Goal: Information Seeking & Learning: Check status

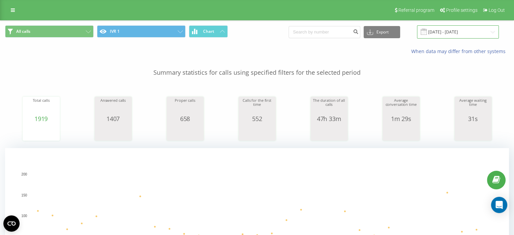
click at [455, 30] on input "[DATE] - [DATE]" at bounding box center [458, 31] width 82 height 13
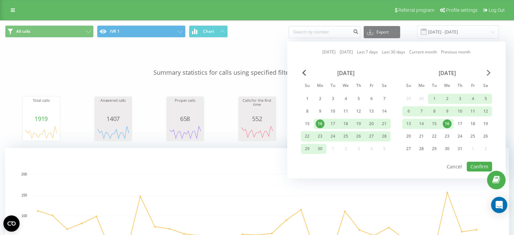
click at [488, 72] on span "Next Month" at bounding box center [488, 73] width 4 height 6
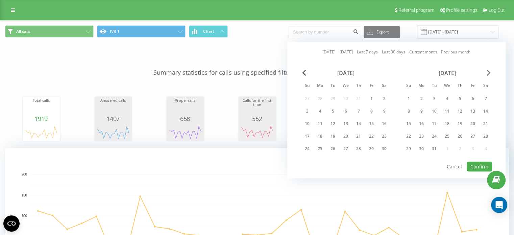
click at [488, 72] on span "Next Month" at bounding box center [488, 73] width 4 height 6
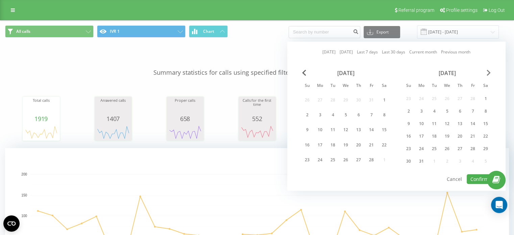
click at [488, 72] on span "Next Month" at bounding box center [488, 73] width 4 height 6
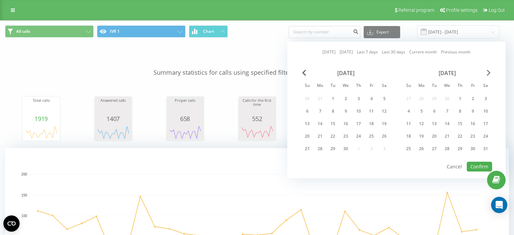
click at [488, 72] on span "Next Month" at bounding box center [488, 73] width 4 height 6
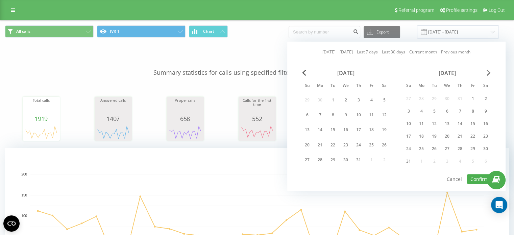
click at [488, 72] on span "Next Month" at bounding box center [488, 73] width 4 height 6
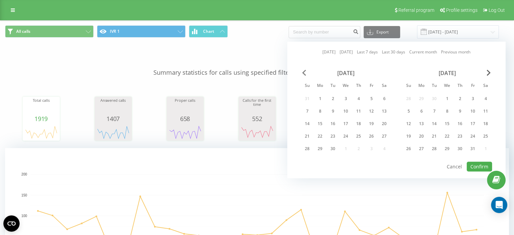
click at [304, 74] on span "Previous Month" at bounding box center [304, 73] width 4 height 6
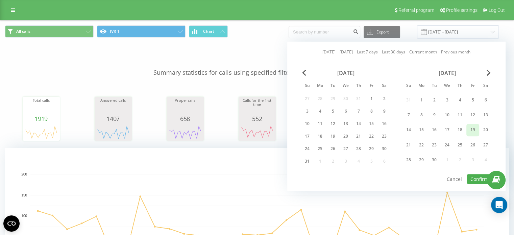
click at [470, 127] on div "19" at bounding box center [472, 130] width 9 height 9
click at [478, 178] on button "Confirm" at bounding box center [478, 179] width 25 height 10
type input "[DATE] - [DATE]"
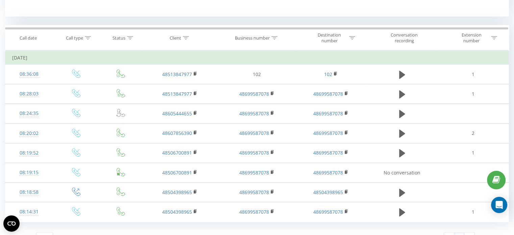
scroll to position [278, 0]
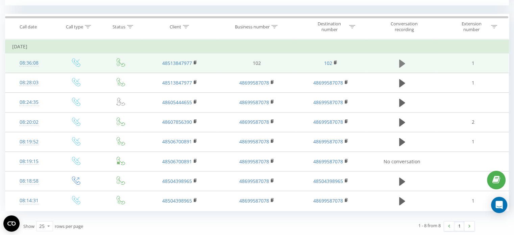
click at [403, 60] on icon at bounding box center [402, 63] width 6 height 9
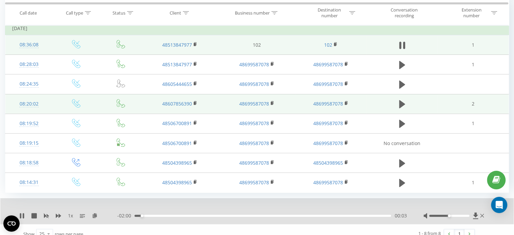
scroll to position [304, 0]
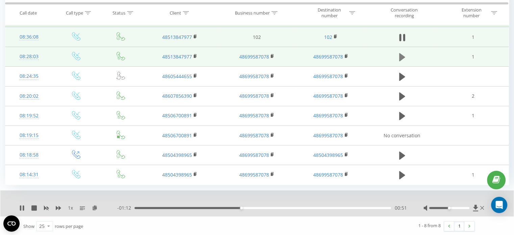
click at [402, 54] on icon at bounding box center [402, 57] width 6 height 8
click at [402, 54] on icon at bounding box center [402, 56] width 6 height 9
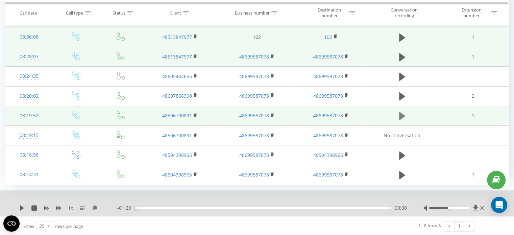
click at [400, 115] on icon at bounding box center [402, 116] width 6 height 8
click at [403, 114] on icon at bounding box center [402, 115] width 6 height 9
click at [399, 114] on icon at bounding box center [402, 116] width 6 height 8
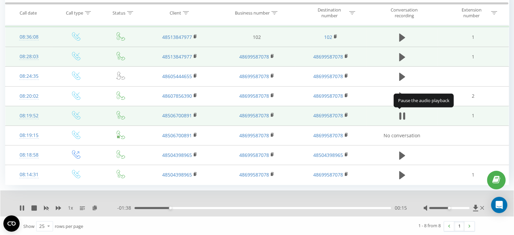
click at [399, 114] on icon at bounding box center [402, 115] width 6 height 9
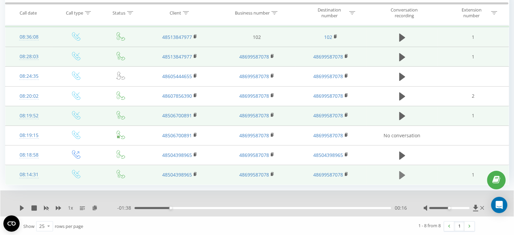
click at [399, 176] on icon at bounding box center [402, 175] width 6 height 8
click at [399, 176] on icon at bounding box center [402, 174] width 6 height 9
click at [399, 175] on icon at bounding box center [402, 175] width 6 height 8
click at [212, 207] on div "00:54" at bounding box center [262, 208] width 256 height 2
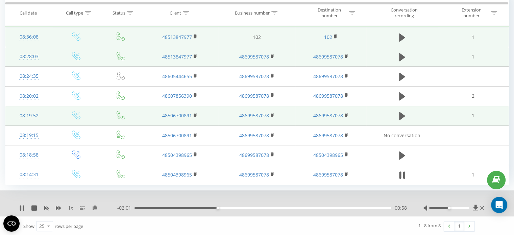
click at [263, 207] on div "00:58" at bounding box center [262, 208] width 256 height 2
click at [304, 207] on div "01:59" at bounding box center [262, 208] width 256 height 2
click at [332, 207] on div "02:06" at bounding box center [262, 208] width 256 height 2
click at [403, 174] on icon at bounding box center [404, 174] width 2 height 7
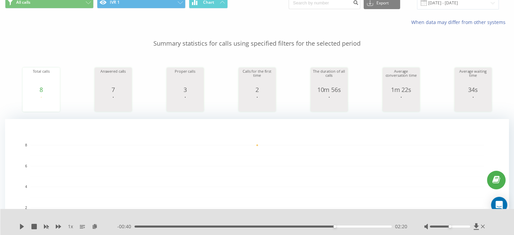
scroll to position [0, 0]
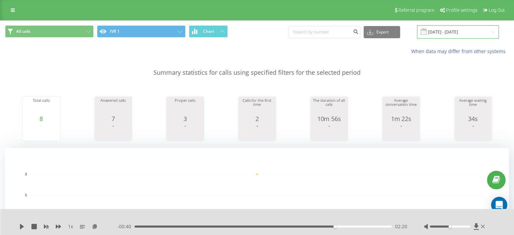
click at [465, 33] on input "[DATE] - [DATE]" at bounding box center [458, 31] width 82 height 13
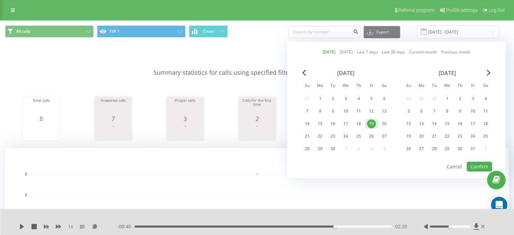
click at [371, 122] on div "19" at bounding box center [371, 123] width 9 height 9
click at [485, 168] on button "Confirm" at bounding box center [478, 166] width 25 height 10
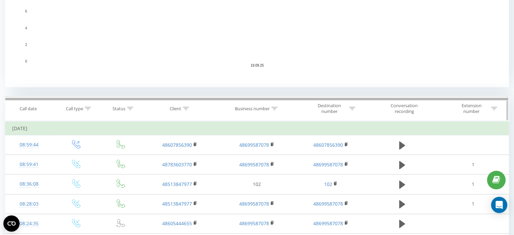
scroll to position [236, 0]
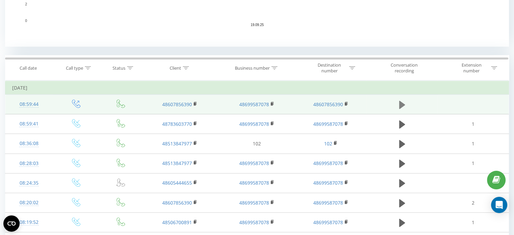
click at [401, 105] on icon at bounding box center [402, 104] width 6 height 8
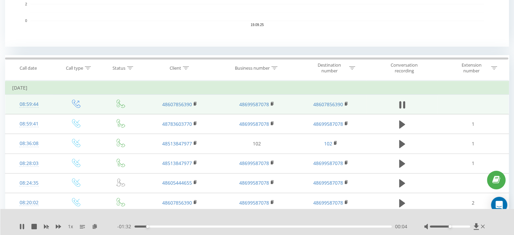
click at [401, 105] on icon at bounding box center [402, 104] width 6 height 9
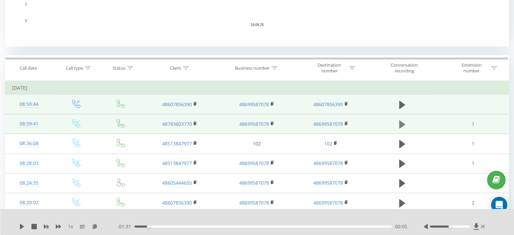
click at [403, 122] on icon at bounding box center [402, 124] width 6 height 9
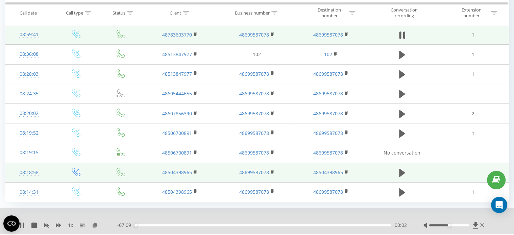
scroll to position [343, 0]
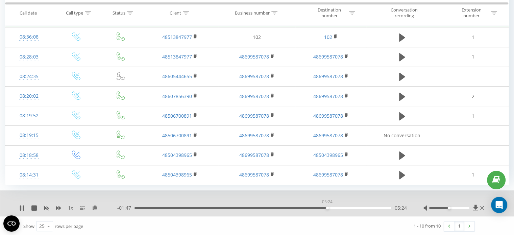
click at [327, 207] on div "05:24" at bounding box center [262, 208] width 256 height 2
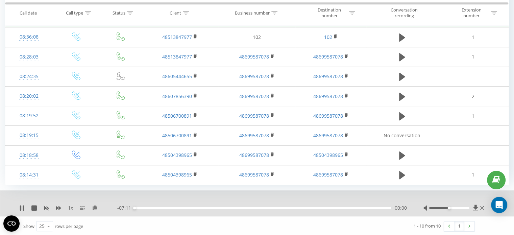
click at [356, 208] on div "- 07:11 00:00 00:00" at bounding box center [261, 207] width 289 height 7
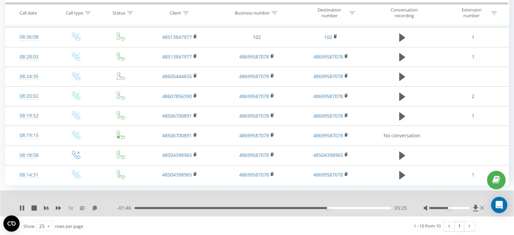
click at [343, 207] on div "05:25" at bounding box center [262, 208] width 256 height 2
click at [354, 207] on div "05:51" at bounding box center [262, 208] width 256 height 2
click at [354, 207] on div "06:08" at bounding box center [262, 208] width 256 height 2
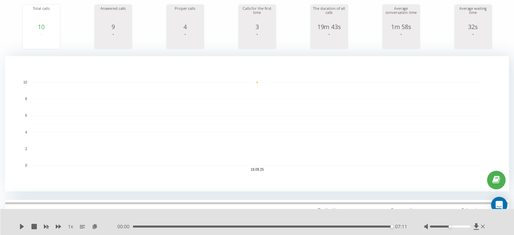
scroll to position [0, 0]
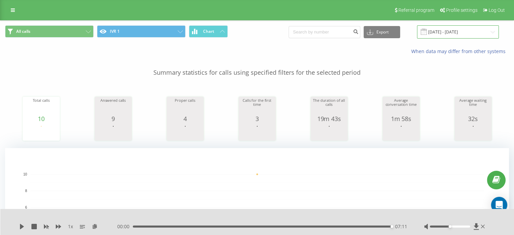
click at [458, 29] on input "[DATE] - [DATE]" at bounding box center [458, 31] width 82 height 13
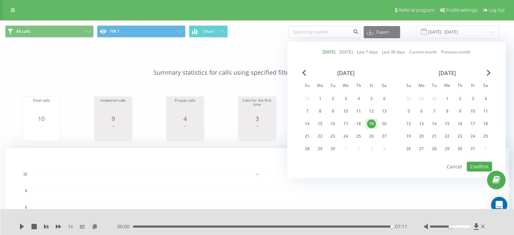
click at [370, 120] on div "19" at bounding box center [371, 123] width 9 height 9
click at [477, 165] on button "Confirm" at bounding box center [478, 166] width 25 height 10
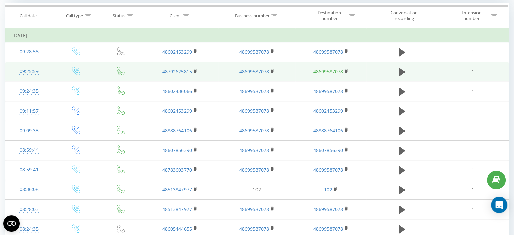
scroll to position [304, 0]
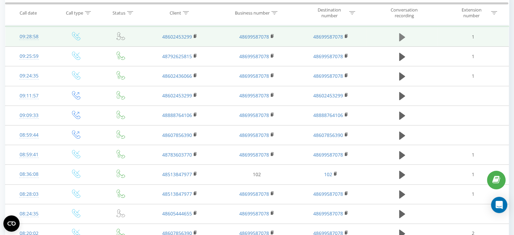
click at [402, 35] on icon at bounding box center [402, 37] width 6 height 8
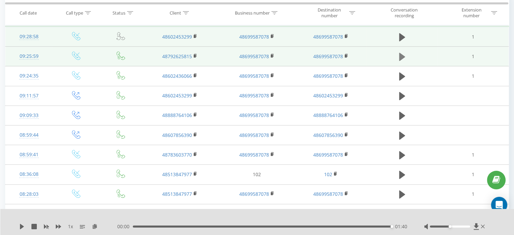
click at [401, 54] on icon at bounding box center [402, 57] width 6 height 8
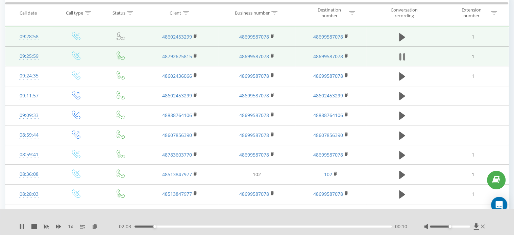
click at [402, 55] on icon at bounding box center [402, 56] width 6 height 9
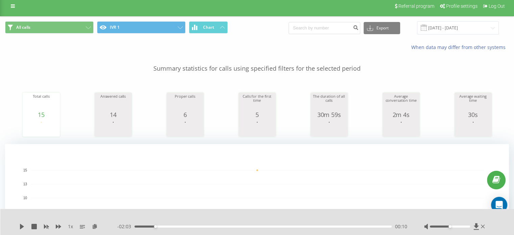
scroll to position [0, 0]
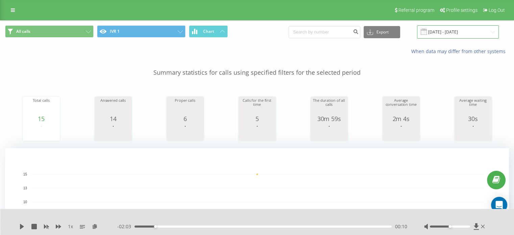
click at [460, 28] on input "[DATE] - [DATE]" at bounding box center [458, 31] width 82 height 13
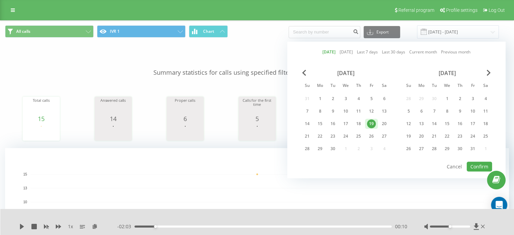
click at [374, 121] on div "19" at bounding box center [371, 123] width 9 height 9
click at [476, 163] on button "Confirm" at bounding box center [478, 166] width 25 height 10
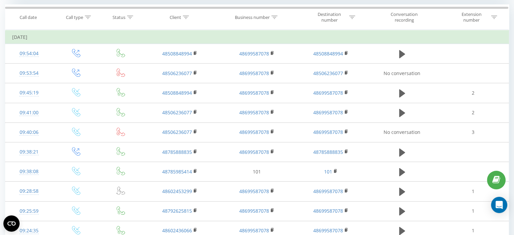
scroll to position [270, 0]
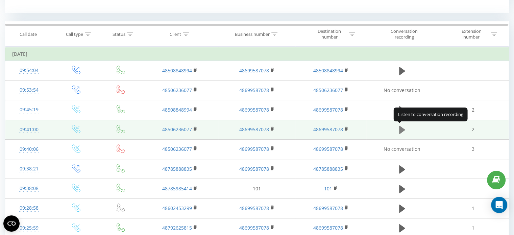
click at [401, 128] on icon at bounding box center [402, 130] width 6 height 8
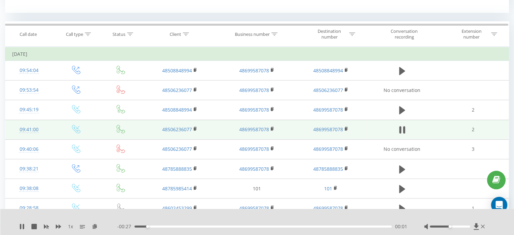
click at [401, 128] on icon at bounding box center [402, 129] width 6 height 9
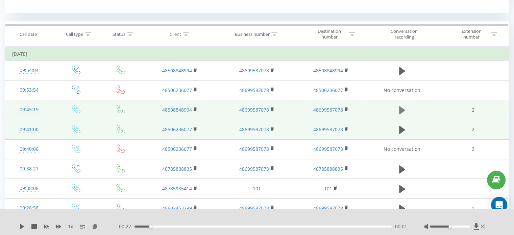
click at [403, 114] on icon at bounding box center [402, 109] width 6 height 9
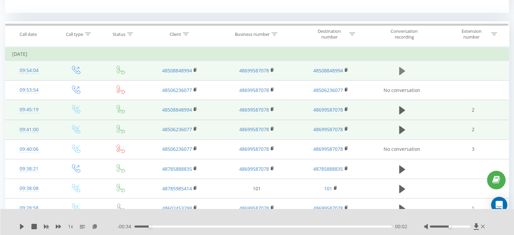
click at [401, 71] on icon at bounding box center [402, 71] width 6 height 8
click at [401, 72] on icon at bounding box center [400, 70] width 2 height 7
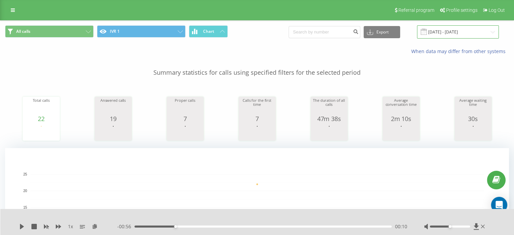
click at [451, 29] on input "[DATE] - [DATE]" at bounding box center [458, 31] width 82 height 13
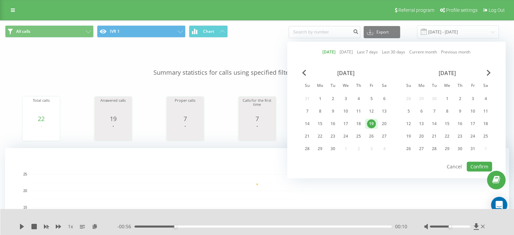
click at [373, 122] on div "19" at bounding box center [371, 123] width 9 height 9
click at [480, 164] on button "Confirm" at bounding box center [478, 166] width 25 height 10
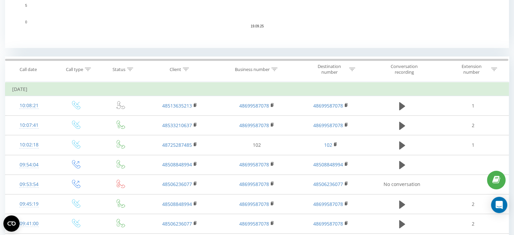
scroll to position [236, 0]
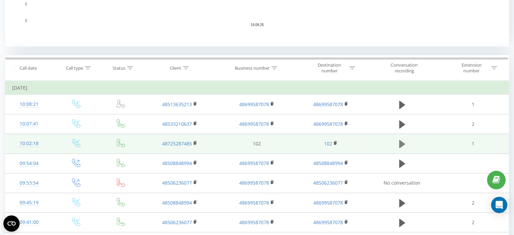
click at [403, 145] on icon at bounding box center [402, 143] width 6 height 9
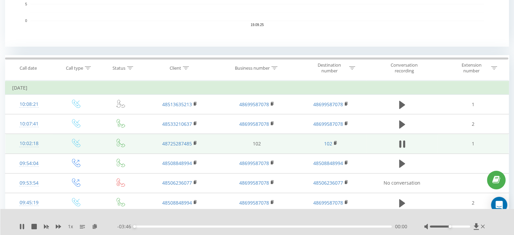
click at [403, 145] on icon at bounding box center [404, 143] width 2 height 7
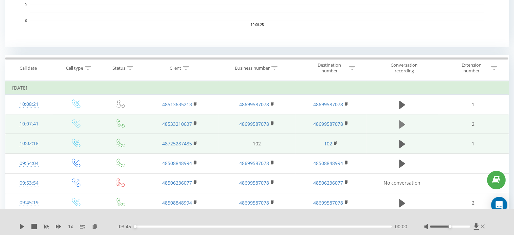
click at [398, 122] on button at bounding box center [402, 124] width 10 height 10
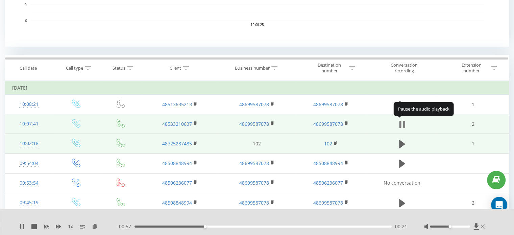
click at [403, 123] on icon at bounding box center [404, 124] width 2 height 7
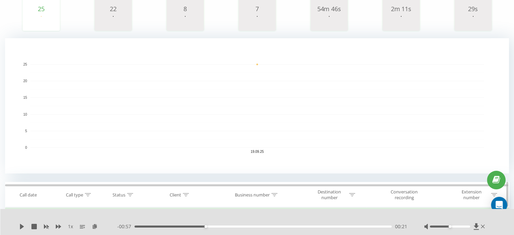
scroll to position [0, 0]
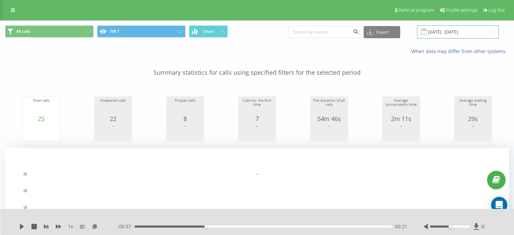
click at [450, 32] on input "[DATE] - [DATE]" at bounding box center [458, 31] width 82 height 13
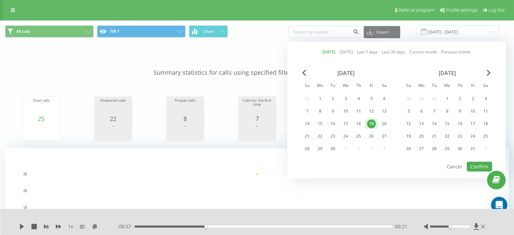
click at [370, 121] on div "19" at bounding box center [371, 123] width 9 height 9
click at [478, 162] on button "Confirm" at bounding box center [478, 166] width 25 height 10
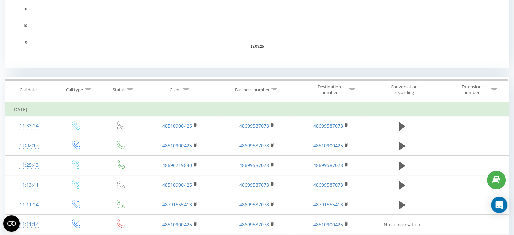
scroll to position [236, 0]
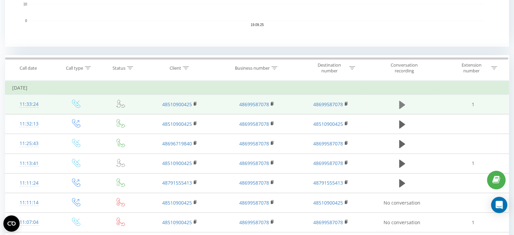
click at [398, 106] on button at bounding box center [402, 105] width 10 height 10
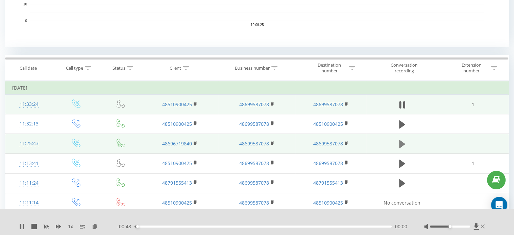
click at [403, 143] on icon at bounding box center [402, 144] width 6 height 8
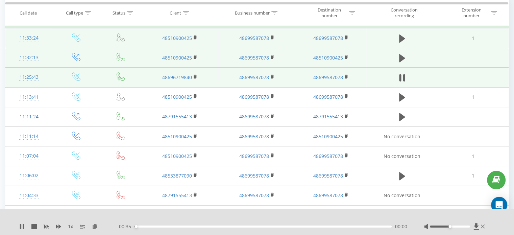
scroll to position [304, 0]
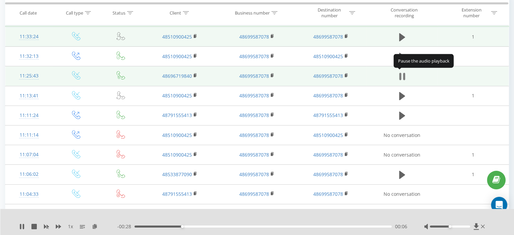
click at [403, 78] on icon at bounding box center [402, 76] width 6 height 9
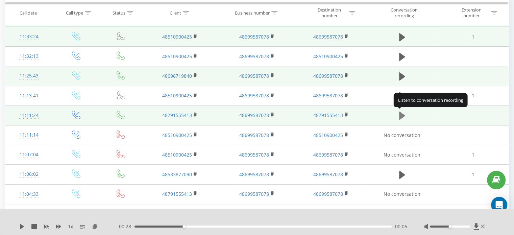
click at [400, 114] on icon at bounding box center [402, 115] width 6 height 8
click at [400, 114] on icon at bounding box center [400, 115] width 2 height 7
click at [400, 113] on icon at bounding box center [402, 115] width 6 height 8
click at [400, 113] on icon at bounding box center [400, 115] width 2 height 7
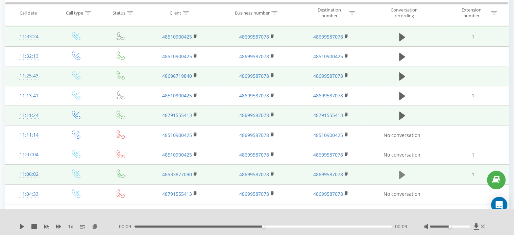
click at [400, 174] on icon at bounding box center [402, 175] width 6 height 8
click at [400, 174] on icon at bounding box center [400, 174] width 2 height 7
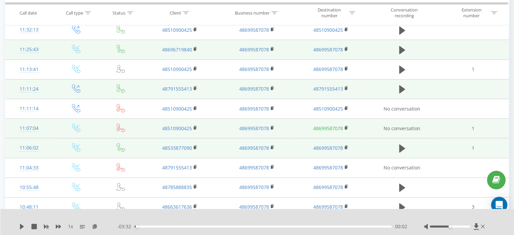
scroll to position [372, 0]
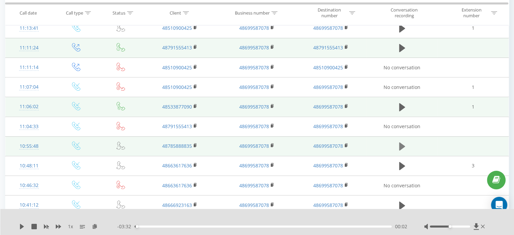
click at [400, 144] on icon at bounding box center [402, 146] width 6 height 8
click at [400, 144] on icon at bounding box center [400, 146] width 2 height 7
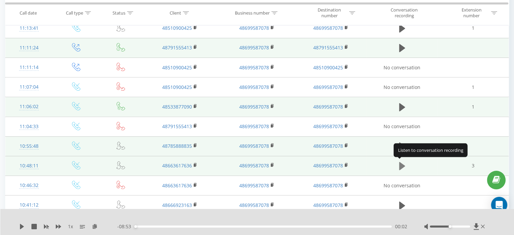
click at [402, 163] on icon at bounding box center [402, 166] width 6 height 8
click at [402, 163] on icon at bounding box center [402, 165] width 6 height 9
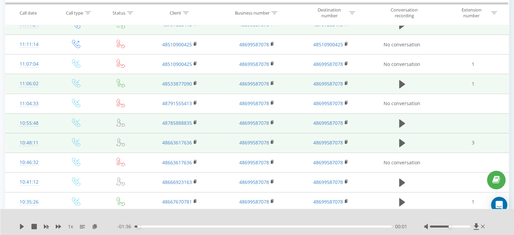
scroll to position [405, 0]
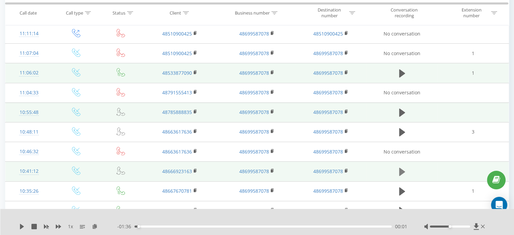
click at [401, 170] on icon at bounding box center [402, 172] width 6 height 8
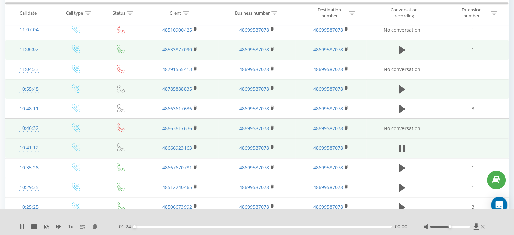
scroll to position [439, 0]
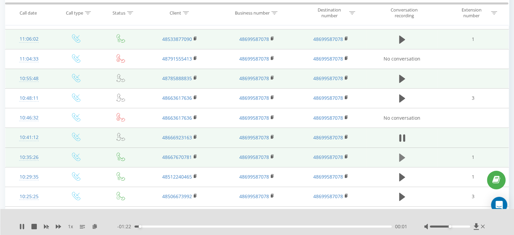
click at [401, 155] on icon at bounding box center [402, 157] width 6 height 8
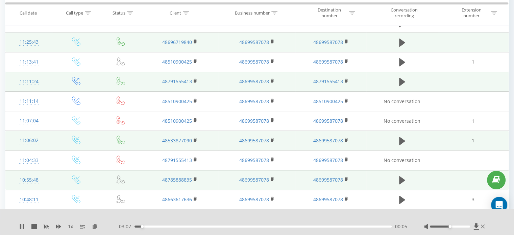
scroll to position [507, 0]
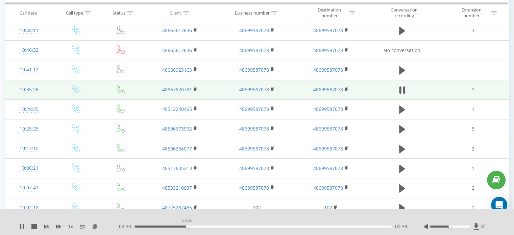
click at [187, 226] on div "00:39" at bounding box center [262, 226] width 257 height 2
click at [235, 225] on div "00:40" at bounding box center [262, 226] width 257 height 2
click at [283, 225] on div "01:51" at bounding box center [262, 226] width 257 height 2
click at [402, 87] on icon at bounding box center [402, 89] width 6 height 9
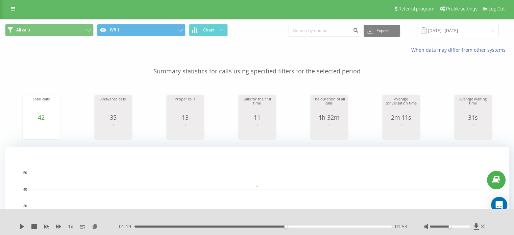
scroll to position [0, 0]
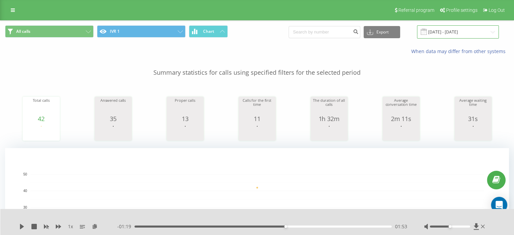
click at [450, 30] on input "[DATE] - [DATE]" at bounding box center [458, 31] width 82 height 13
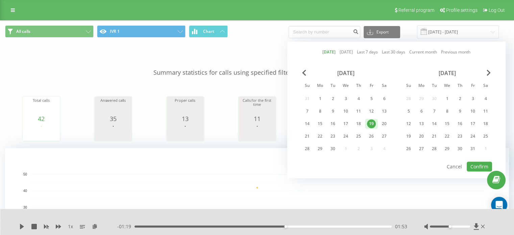
click at [372, 123] on div "19" at bounding box center [371, 123] width 9 height 9
click at [476, 163] on button "Confirm" at bounding box center [478, 166] width 25 height 10
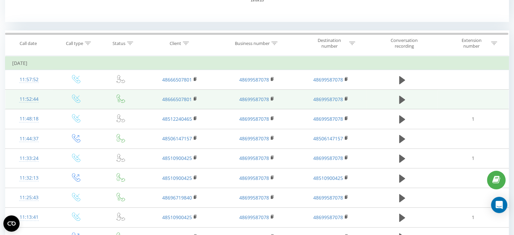
scroll to position [270, 0]
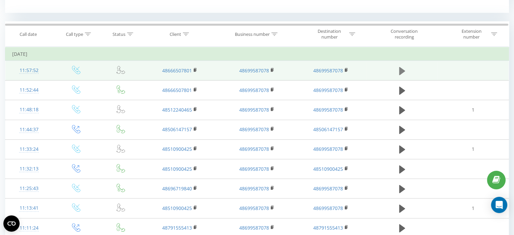
click at [400, 71] on icon at bounding box center [402, 71] width 6 height 8
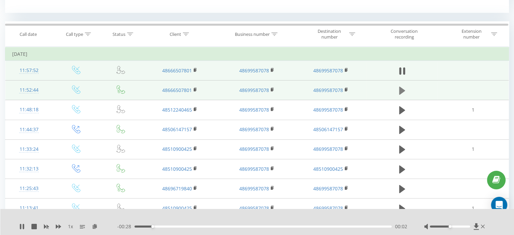
click at [402, 92] on icon at bounding box center [402, 90] width 6 height 8
click at [188, 226] on div "00:24" at bounding box center [262, 226] width 257 height 2
click at [236, 227] on div "00:29" at bounding box center [262, 226] width 257 height 2
click at [270, 226] on div "00:48" at bounding box center [262, 226] width 257 height 2
click at [296, 226] on div "01:04" at bounding box center [262, 226] width 257 height 2
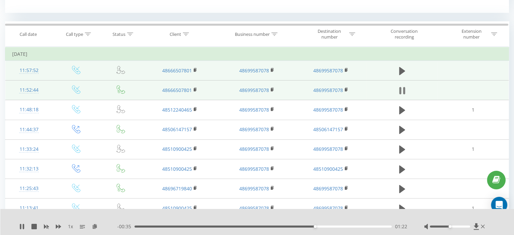
click at [404, 92] on icon at bounding box center [404, 90] width 2 height 7
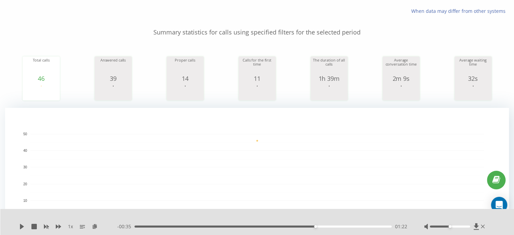
scroll to position [14, 0]
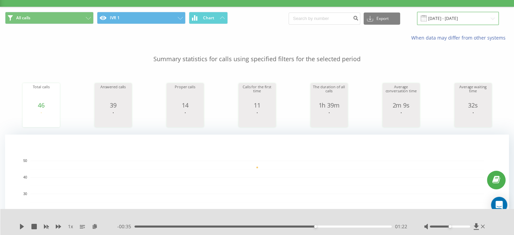
click at [465, 19] on input "[DATE] - [DATE]" at bounding box center [458, 18] width 82 height 13
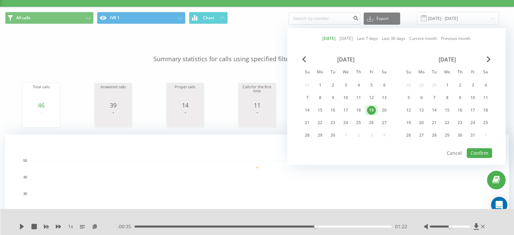
click at [372, 108] on div "19" at bounding box center [371, 110] width 9 height 9
click at [478, 149] on button "Confirm" at bounding box center [478, 153] width 25 height 10
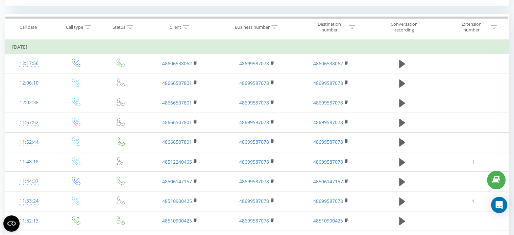
scroll to position [236, 0]
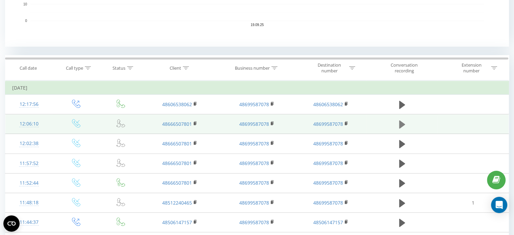
click at [400, 123] on icon at bounding box center [402, 124] width 6 height 8
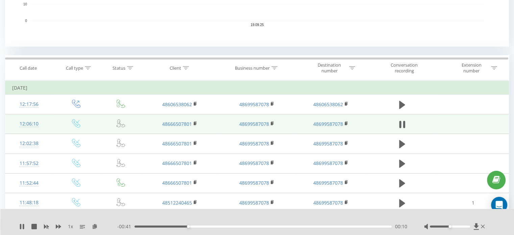
click at [400, 123] on icon at bounding box center [400, 124] width 2 height 7
